Goal: Task Accomplishment & Management: Manage account settings

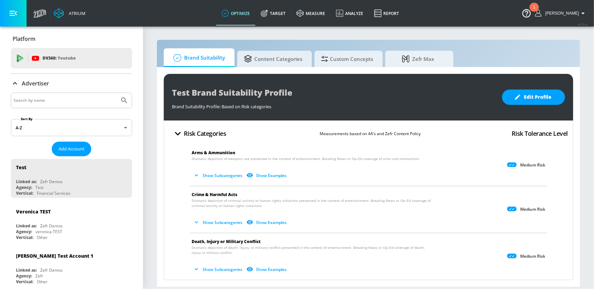
click at [70, 98] on input "Search by name" at bounding box center [65, 100] width 103 height 9
type input "kellanova"
click at [117, 93] on button "Submit Search" at bounding box center [124, 100] width 15 height 15
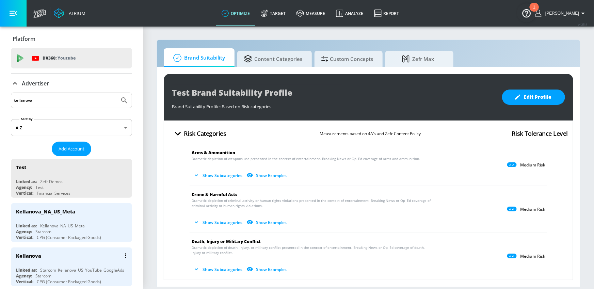
scroll to position [7, 0]
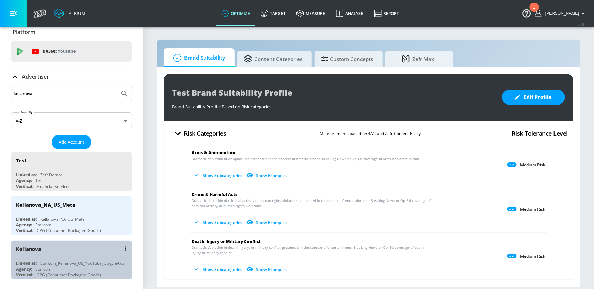
click at [75, 255] on div "Kellanova" at bounding box center [73, 249] width 114 height 16
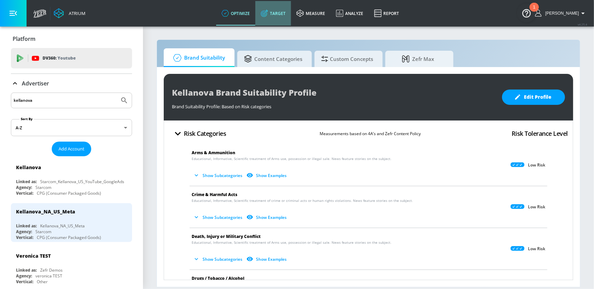
click at [291, 11] on link "Target" at bounding box center [273, 13] width 36 height 25
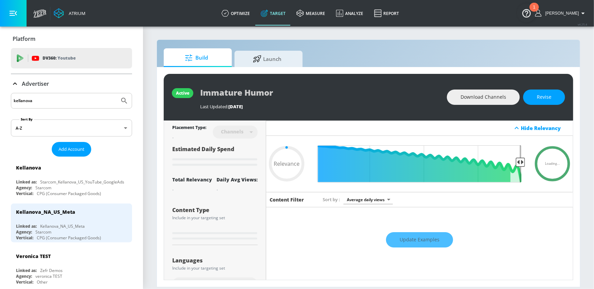
type input "0.05"
drag, startPoint x: 290, startPoint y: 64, endPoint x: 64, endPoint y: 35, distance: 227.7
click at [289, 64] on span "Launch" at bounding box center [267, 59] width 52 height 16
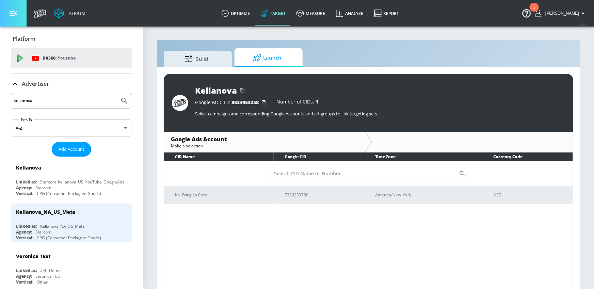
click at [10, 14] on icon "button" at bounding box center [13, 13] width 7 height 7
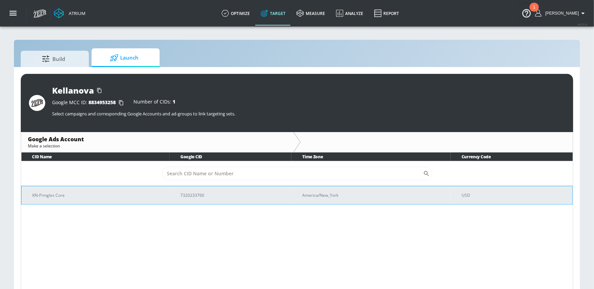
click at [123, 195] on p "KN-Pringles Core" at bounding box center [98, 195] width 132 height 7
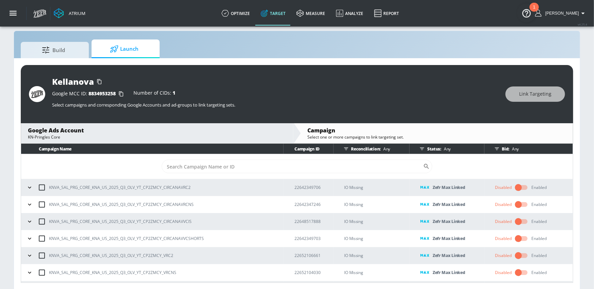
click at [423, 148] on icon "button" at bounding box center [422, 148] width 4 height 3
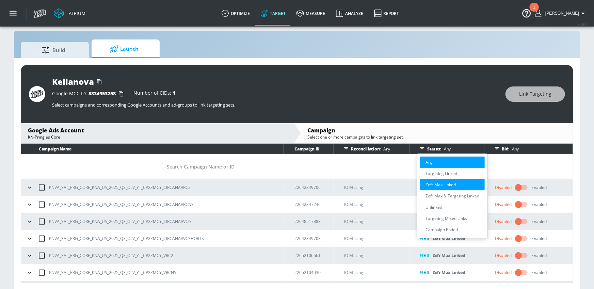
click at [443, 185] on p "Zefr Max Linked" at bounding box center [440, 184] width 30 height 7
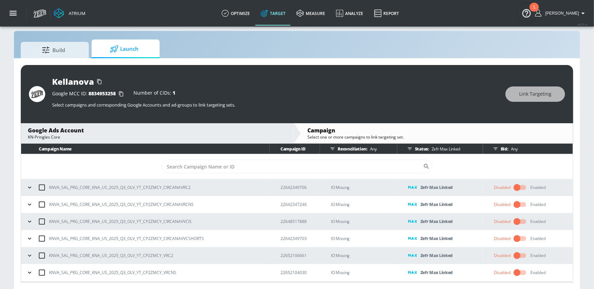
click at [32, 187] on icon "button" at bounding box center [29, 187] width 7 height 7
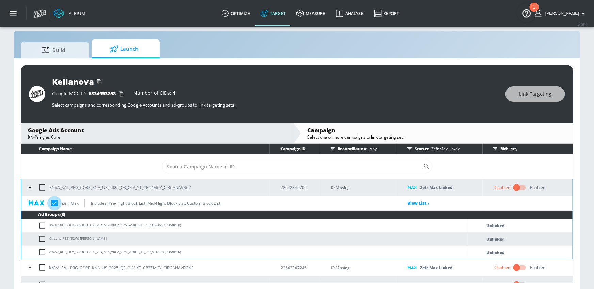
click at [55, 203] on input "checkbox" at bounding box center [54, 203] width 14 height 14
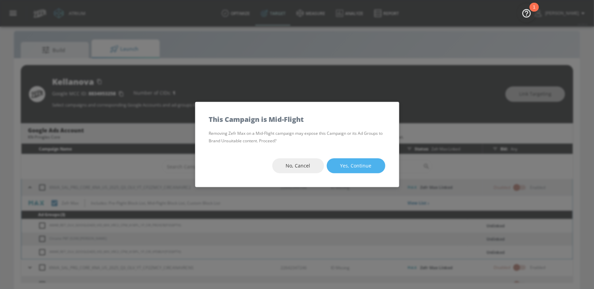
click at [374, 166] on button "Yes, Continue" at bounding box center [356, 165] width 59 height 15
checkbox input "true"
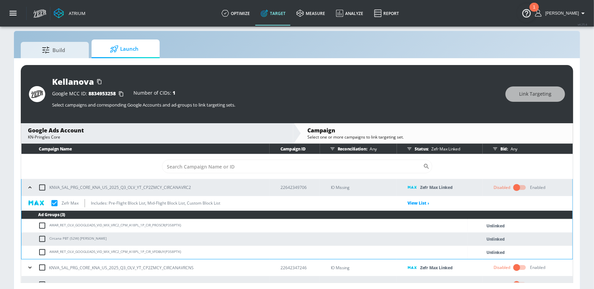
scroll to position [7, 0]
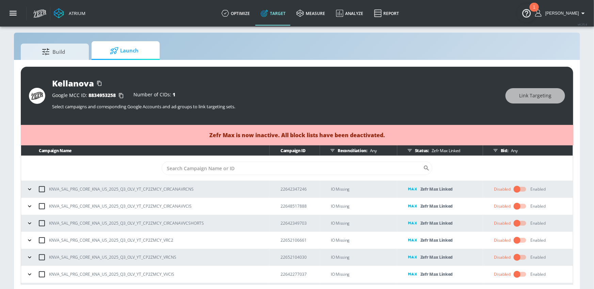
drag, startPoint x: 30, startPoint y: 189, endPoint x: 34, endPoint y: 192, distance: 5.2
click at [30, 189] on icon "button" at bounding box center [29, 189] width 3 height 2
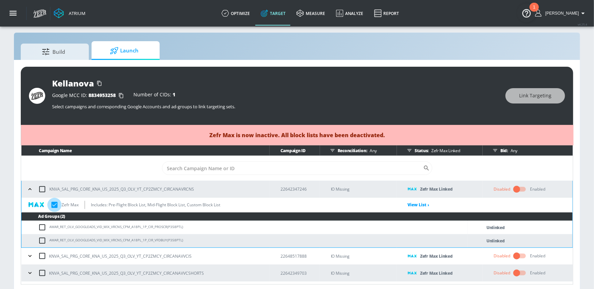
click at [52, 204] on input "checkbox" at bounding box center [54, 205] width 14 height 14
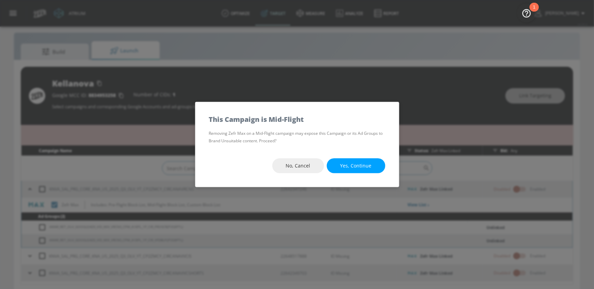
click at [356, 165] on span "Yes, Continue" at bounding box center [355, 166] width 31 height 9
checkbox input "true"
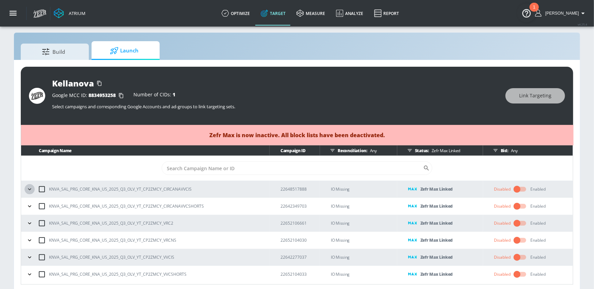
click at [30, 187] on icon "button" at bounding box center [29, 189] width 7 height 7
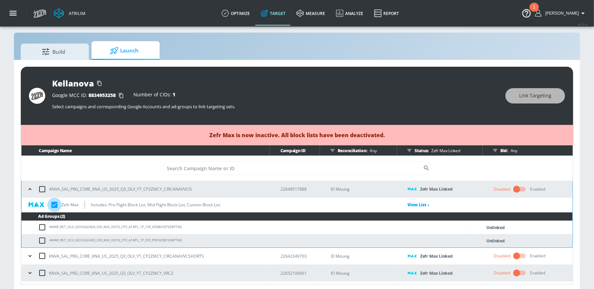
click at [57, 207] on input "checkbox" at bounding box center [54, 205] width 14 height 14
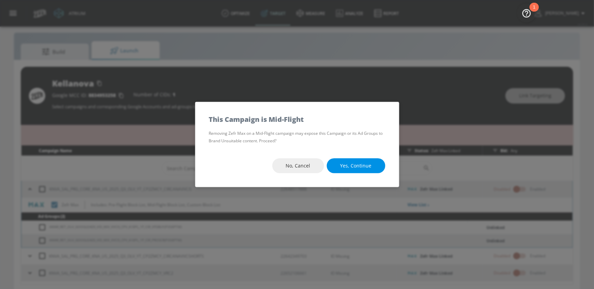
click at [345, 168] on span "Yes, Continue" at bounding box center [355, 166] width 31 height 9
checkbox input "true"
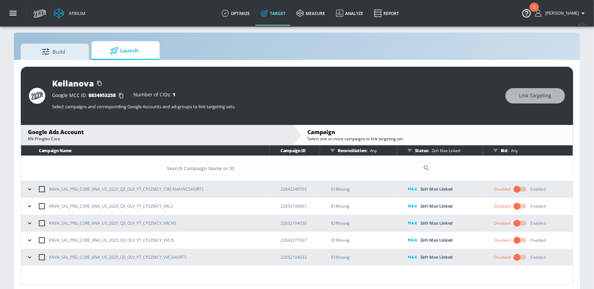
click at [28, 191] on icon "button" at bounding box center [29, 189] width 7 height 7
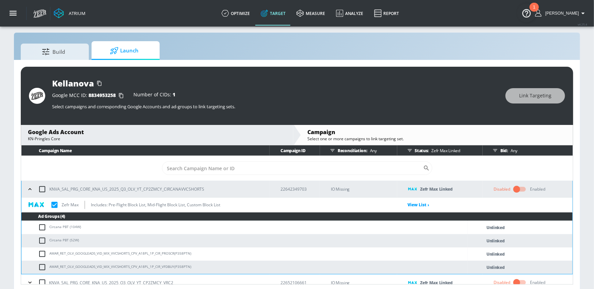
click at [54, 204] on input "checkbox" at bounding box center [54, 205] width 14 height 14
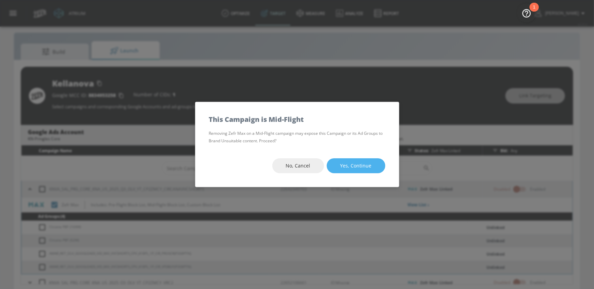
click at [333, 162] on button "Yes, Continue" at bounding box center [356, 165] width 59 height 15
checkbox input "true"
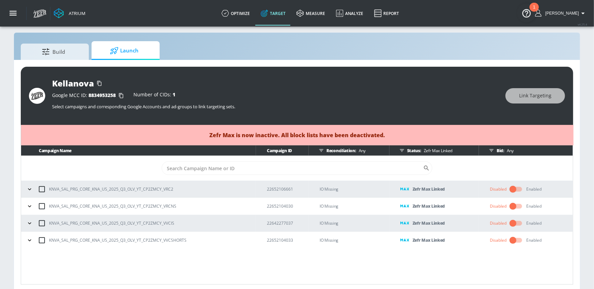
click at [30, 189] on icon "button" at bounding box center [29, 189] width 3 height 2
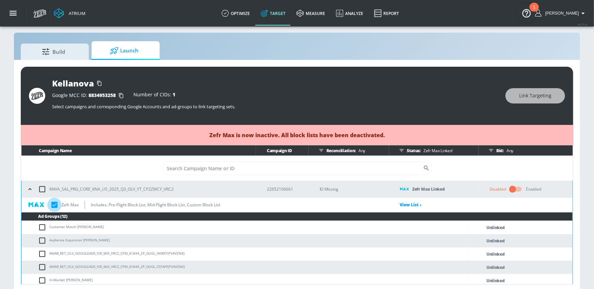
click at [54, 204] on input "checkbox" at bounding box center [54, 205] width 14 height 14
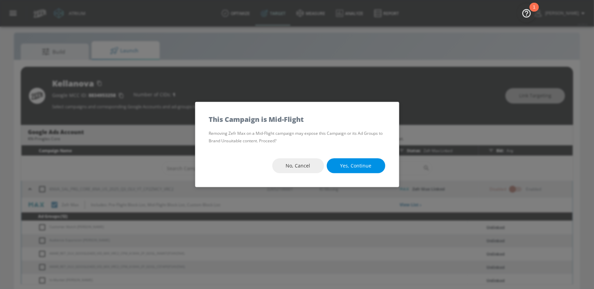
click at [348, 162] on span "Yes, Continue" at bounding box center [355, 166] width 31 height 9
checkbox input "true"
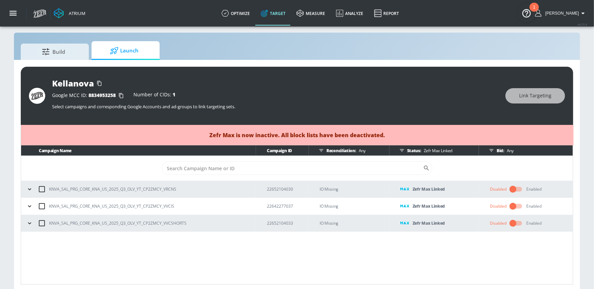
drag, startPoint x: 29, startPoint y: 188, endPoint x: 35, endPoint y: 189, distance: 6.5
click at [29, 188] on icon "button" at bounding box center [29, 189] width 3 height 2
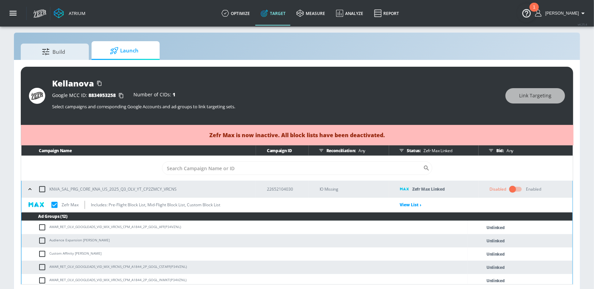
click at [52, 201] on input "checkbox" at bounding box center [54, 205] width 14 height 14
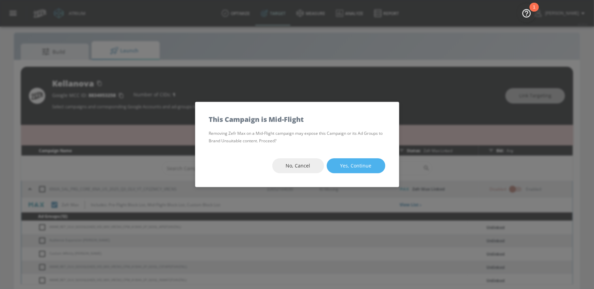
click at [358, 165] on span "Yes, Continue" at bounding box center [355, 166] width 31 height 9
checkbox input "true"
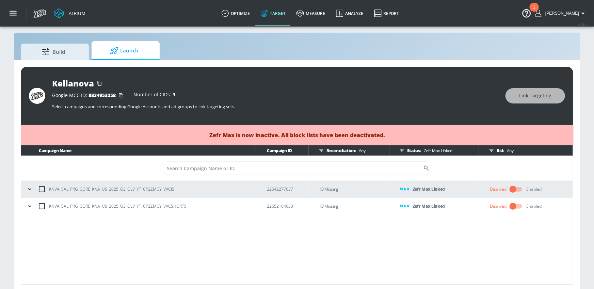
click at [30, 187] on icon "button" at bounding box center [29, 189] width 7 height 7
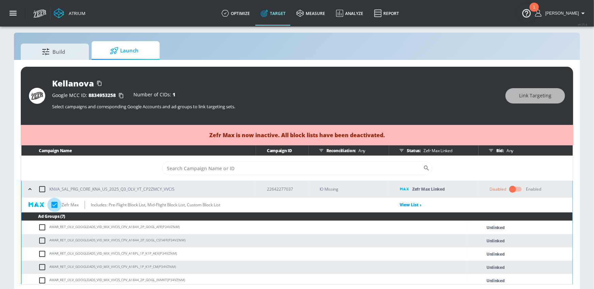
click at [55, 203] on input "checkbox" at bounding box center [54, 205] width 14 height 14
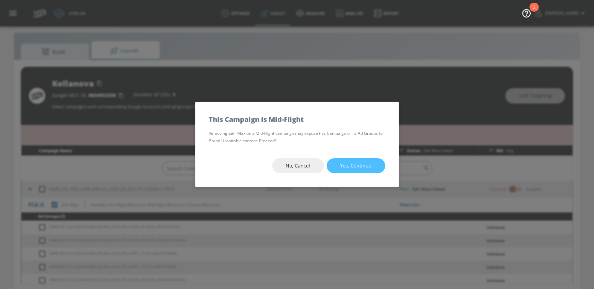
click at [362, 169] on span "Yes, Continue" at bounding box center [355, 166] width 31 height 9
checkbox input "true"
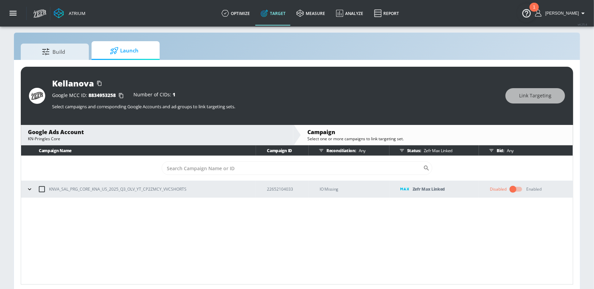
click at [25, 190] on button "button" at bounding box center [30, 189] width 10 height 10
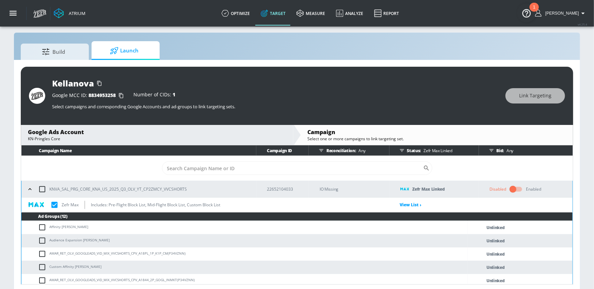
click at [68, 205] on p "Zefr Max" at bounding box center [70, 204] width 17 height 7
click at [51, 206] on input "checkbox" at bounding box center [54, 205] width 14 height 14
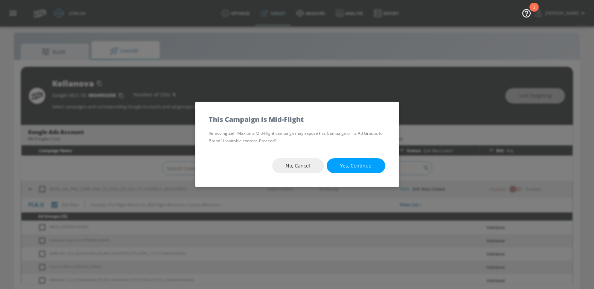
click at [362, 161] on button "Yes, Continue" at bounding box center [356, 165] width 59 height 15
checkbox input "true"
